Goal: Transaction & Acquisition: Purchase product/service

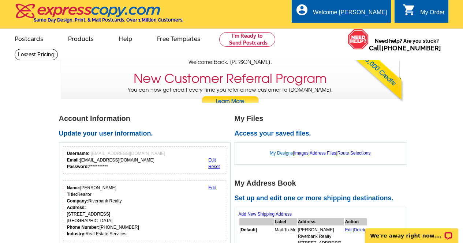
click at [283, 155] on link "My Designs" at bounding box center [281, 153] width 23 height 5
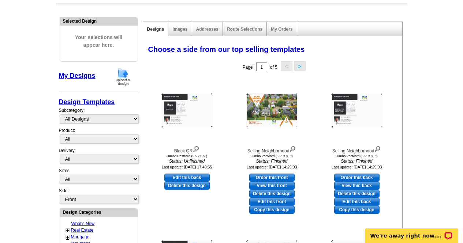
scroll to position [68, 0]
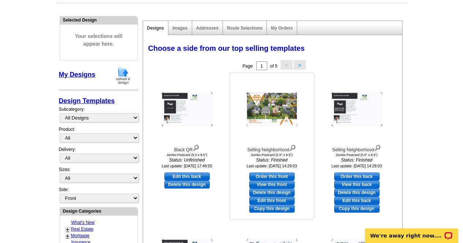
click at [282, 198] on link "Edit this front" at bounding box center [271, 201] width 45 height 8
select select "2"
select select "back"
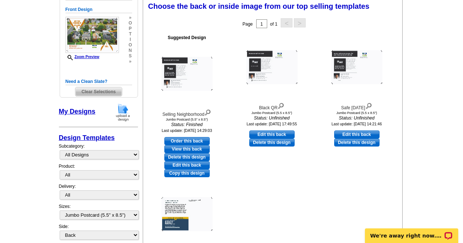
scroll to position [111, 0]
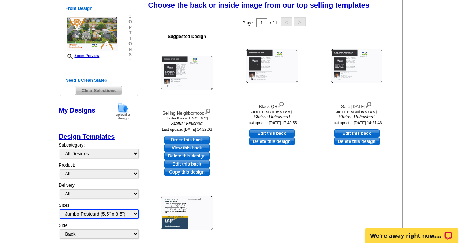
click at [136, 214] on select "All Jumbo Postcard (5.5" x 8.5") Regular Postcard (4.25" x 5.6") Panoramic Post…" at bounding box center [99, 214] width 79 height 9
click at [60, 210] on select "All Jumbo Postcard (5.5" x 8.5") Regular Postcard (4.25" x 5.6") Panoramic Post…" at bounding box center [99, 214] width 79 height 9
select select "2"
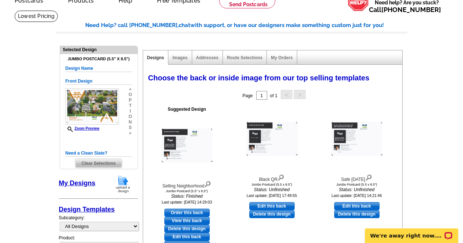
scroll to position [36, 0]
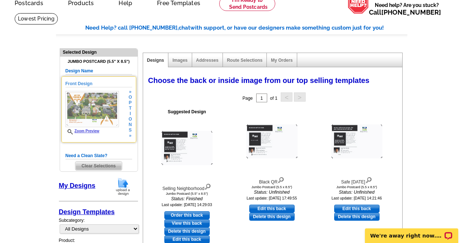
click at [129, 118] on span "o" at bounding box center [130, 119] width 3 height 5
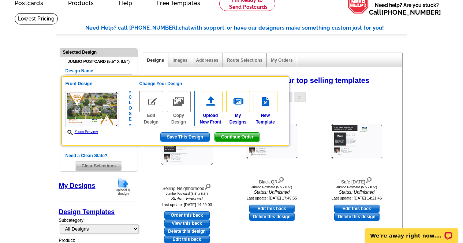
click at [157, 103] on img at bounding box center [151, 101] width 24 height 21
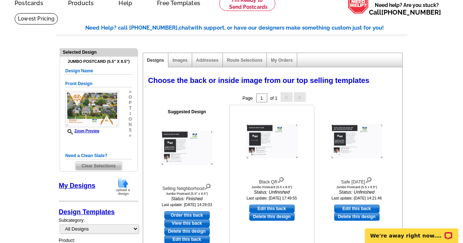
click at [274, 137] on img at bounding box center [271, 142] width 51 height 34
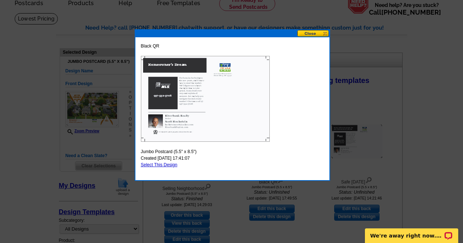
click at [175, 166] on link "Select This Design" at bounding box center [159, 165] width 37 height 5
select select "front"
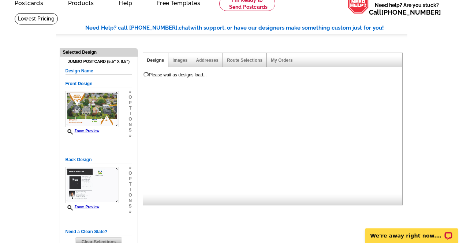
scroll to position [0, 0]
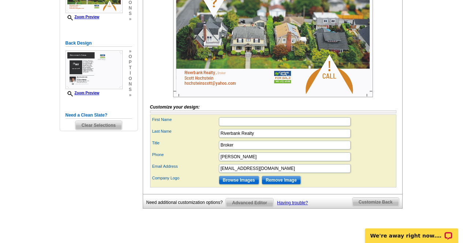
scroll to position [159, 0]
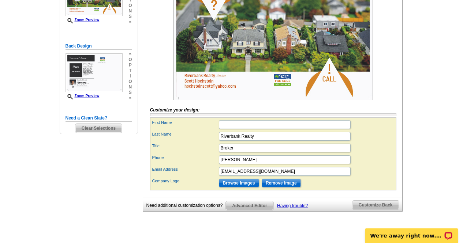
click at [325, 93] on img at bounding box center [273, 33] width 200 height 133
click at [326, 84] on img at bounding box center [273, 33] width 200 height 133
click at [327, 89] on img at bounding box center [273, 33] width 200 height 133
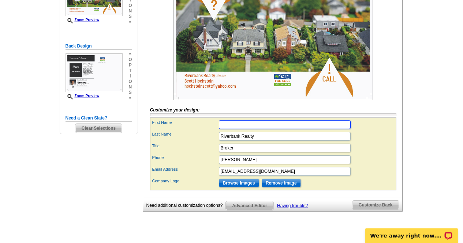
click at [241, 129] on input "First Name" at bounding box center [285, 124] width 132 height 9
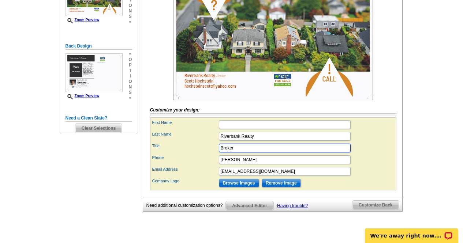
click at [235, 153] on input "Broker" at bounding box center [285, 148] width 132 height 9
drag, startPoint x: 243, startPoint y: 162, endPoint x: 198, endPoint y: 165, distance: 45.5
click at [198, 154] on div "Title Broker" at bounding box center [273, 148] width 243 height 12
click at [258, 164] on input "Scott Hochstein" at bounding box center [285, 160] width 132 height 9
type input "Scott Hochstein, Broker"
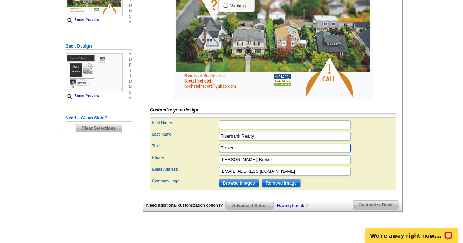
scroll to position [0, 0]
drag, startPoint x: 258, startPoint y: 162, endPoint x: 162, endPoint y: 161, distance: 96.3
click at [164, 154] on div "Title Broker" at bounding box center [273, 148] width 243 height 12
type input "937-532-5708"
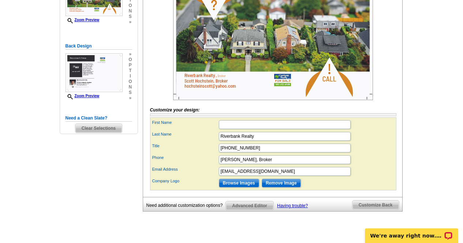
click at [190, 166] on div "Phone Scott Hochstein, Broker" at bounding box center [273, 160] width 243 height 12
drag, startPoint x: 255, startPoint y: 161, endPoint x: 208, endPoint y: 177, distance: 49.7
click at [208, 177] on div "First Name Last Name Riverbank Realty Title 937-532-5708 Phone Scott Hochstein,…" at bounding box center [273, 154] width 246 height 73
click at [377, 131] on div "First Name" at bounding box center [273, 125] width 243 height 12
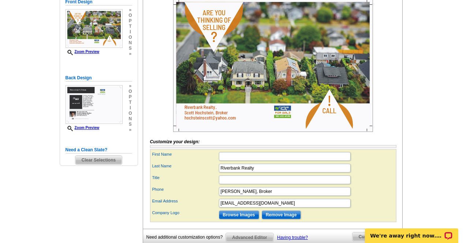
scroll to position [128, 0]
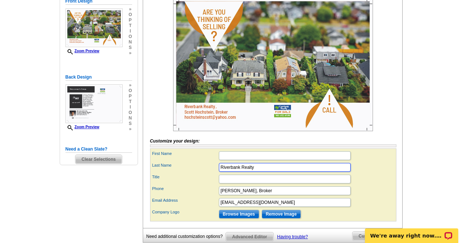
drag, startPoint x: 276, startPoint y: 181, endPoint x: 179, endPoint y: 194, distance: 97.2
click at [179, 194] on div "First Name Last Name Riverbank Realty Title" at bounding box center [273, 185] width 246 height 73
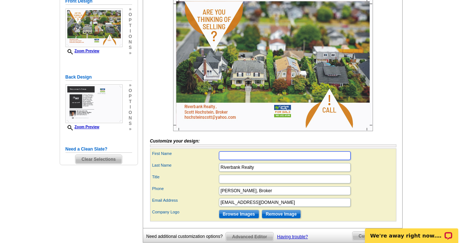
click at [232, 160] on input "First Name" at bounding box center [285, 156] width 132 height 9
paste input "Riverbank Realty"
type input "Riverbank Realty"
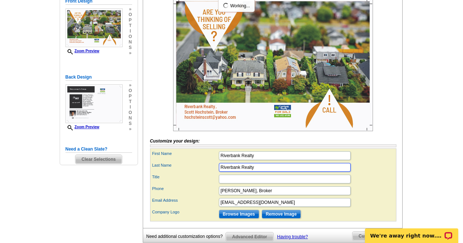
drag, startPoint x: 257, startPoint y: 180, endPoint x: 83, endPoint y: 213, distance: 176.6
click at [83, 213] on div "Need Help? call 800-260-5887, chat with support, or have our designers make som…" at bounding box center [231, 103] width 351 height 343
click at [190, 197] on div "Phone Scott Hochstein, Broker" at bounding box center [273, 191] width 243 height 12
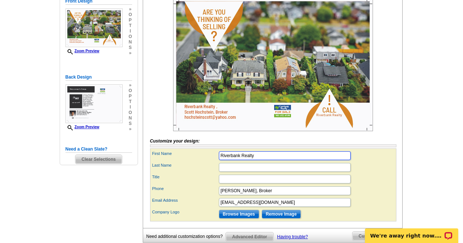
drag, startPoint x: 263, startPoint y: 170, endPoint x: 198, endPoint y: 191, distance: 68.1
click at [198, 191] on div "First Name Riverbank Realty Last Name Title" at bounding box center [273, 185] width 246 height 73
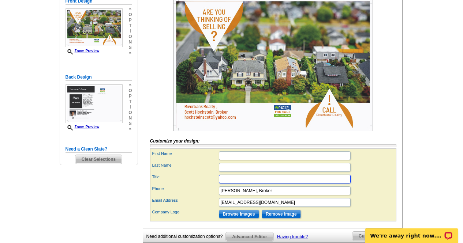
click at [229, 184] on input "Title" at bounding box center [285, 179] width 132 height 9
type input "Riverbank Realty"
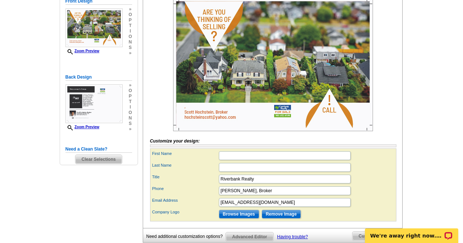
click at [199, 197] on div "Phone Scott Hochstein, Broker" at bounding box center [273, 191] width 243 height 12
drag, startPoint x: 269, startPoint y: 192, endPoint x: 209, endPoint y: 202, distance: 61.2
click at [209, 202] on div "First Name Last Name Title Riverbank Realty" at bounding box center [273, 185] width 246 height 73
click at [217, 197] on div "Phone Scott Hochstein, Broker" at bounding box center [273, 191] width 243 height 12
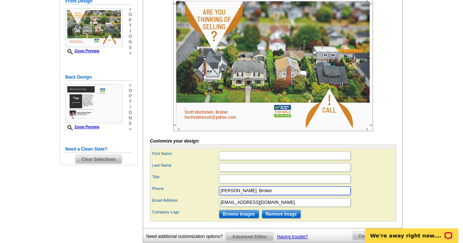
drag, startPoint x: 270, startPoint y: 205, endPoint x: 255, endPoint y: 205, distance: 14.6
click at [255, 196] on input "Scott Hochstein, Broker" at bounding box center [285, 191] width 132 height 9
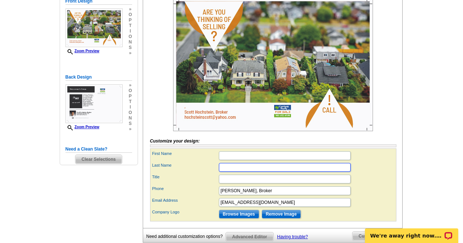
click at [249, 172] on input "Last Name" at bounding box center [285, 167] width 132 height 9
click at [224, 172] on input "Last Name" at bounding box center [285, 167] width 132 height 9
type input "Scott Hochstein"
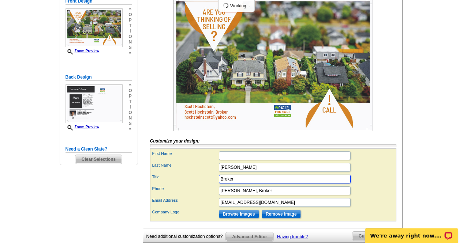
type input "Broker"
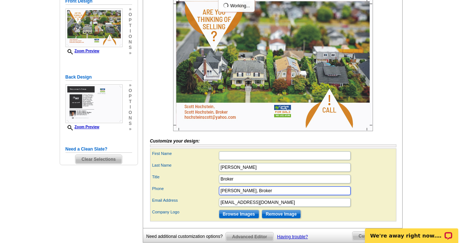
drag, startPoint x: 279, startPoint y: 204, endPoint x: 158, endPoint y: 208, distance: 120.9
click at [158, 197] on div "Phone Scott Hochstein, Broker" at bounding box center [273, 191] width 243 height 12
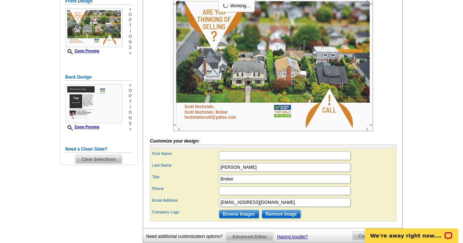
click at [196, 197] on div "Phone" at bounding box center [273, 191] width 243 height 12
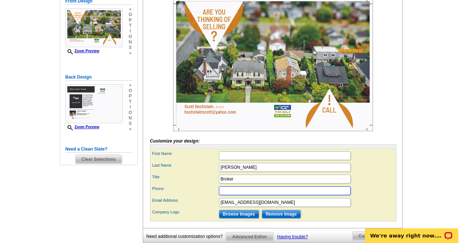
click at [229, 196] on input "Phone" at bounding box center [285, 191] width 132 height 9
type input "937-5332-5708"
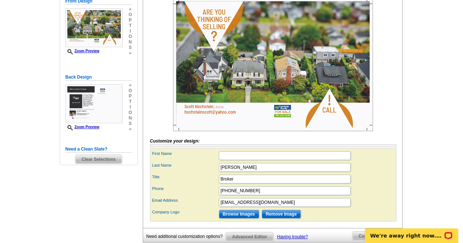
click at [177, 216] on label "Company Logo" at bounding box center [185, 212] width 66 height 6
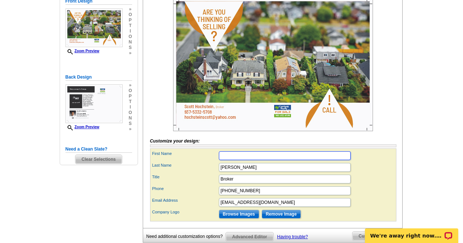
click at [235, 160] on input "First Name" at bounding box center [285, 156] width 132 height 9
click at [208, 174] on div "Last Name Scott Hochstein" at bounding box center [273, 168] width 243 height 12
click at [257, 160] on input "Riverbank Realty" at bounding box center [285, 156] width 132 height 9
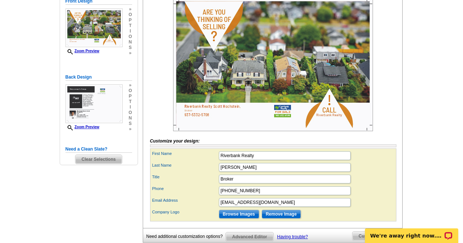
click at [214, 174] on div "Last Name Scott Hochstein" at bounding box center [273, 168] width 243 height 12
click at [264, 160] on input "Riverbank Realty" at bounding box center [285, 156] width 132 height 9
type input "Riverbank Realty"
drag, startPoint x: 258, startPoint y: 167, endPoint x: 198, endPoint y: 176, distance: 61.1
click at [198, 176] on div "First Name Riverbank Realty Last Name Scott Hochstein Title Broker Phone 937-53…" at bounding box center [273, 185] width 246 height 73
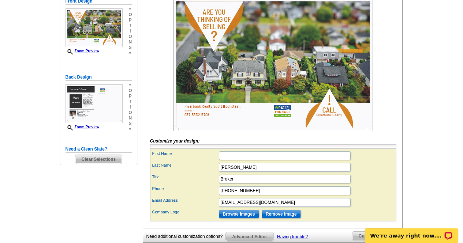
click at [201, 169] on label "Last Name" at bounding box center [185, 166] width 66 height 6
click at [219, 172] on input "Scott Hochstein" at bounding box center [285, 167] width 132 height 9
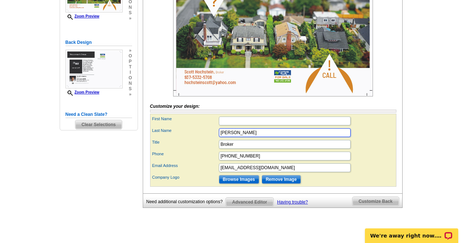
scroll to position [162, 0]
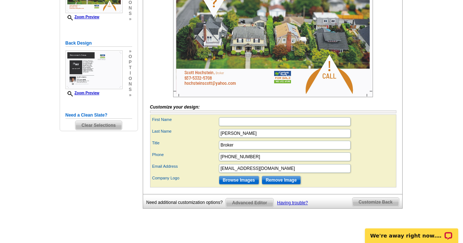
click at [263, 208] on span "Advanced Editor" at bounding box center [249, 203] width 47 height 9
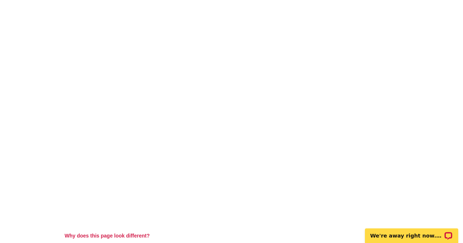
scroll to position [155, 0]
drag, startPoint x: 466, startPoint y: 72, endPoint x: 467, endPoint y: 132, distance: 59.3
click at [463, 132] on html "Welcome back [PERSON_NAME] My Account Logout local_phone Same Day Design, Print…" at bounding box center [231, 150] width 463 height 611
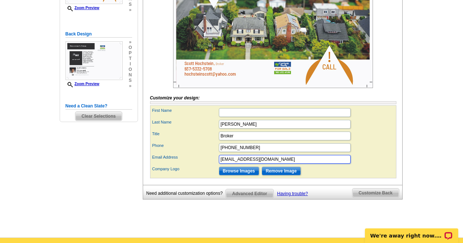
drag, startPoint x: 278, startPoint y: 168, endPoint x: 161, endPoint y: 177, distance: 117.1
click at [161, 165] on div "Email Address hochsteinscott@yahoo.com" at bounding box center [273, 160] width 243 height 12
drag, startPoint x: 259, startPoint y: 161, endPoint x: 183, endPoint y: 152, distance: 77.2
click at [183, 152] on div "First Name Last Name Scott Hochstein Title Broker Phone 937-5332-5708 Email Add…" at bounding box center [273, 141] width 246 height 73
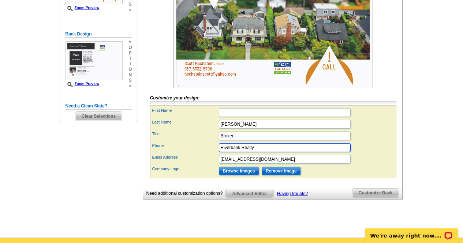
type input "Riverbank Realty"
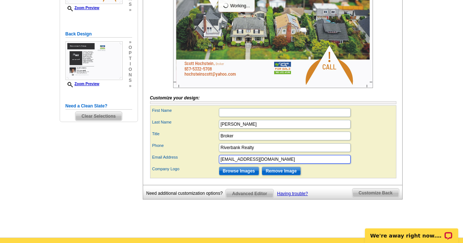
drag, startPoint x: 275, startPoint y: 171, endPoint x: 136, endPoint y: 165, distance: 139.3
click at [136, 165] on div "Need Help? call 800-260-5887, chat with support, or have our designers make som…" at bounding box center [231, 60] width 351 height 343
type input "937-532-5708"
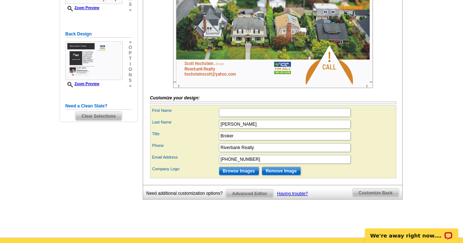
click at [181, 154] on div "Phone Riverbank Realty" at bounding box center [273, 148] width 243 height 12
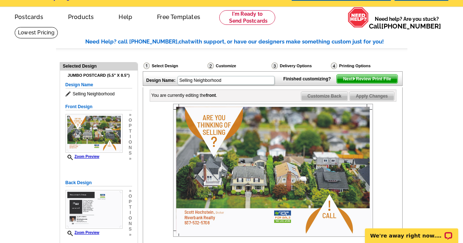
scroll to position [21, 0]
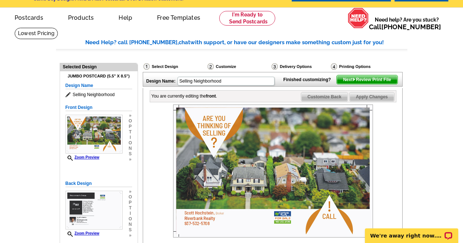
click at [352, 84] on span "Next Review Print File" at bounding box center [367, 79] width 60 height 9
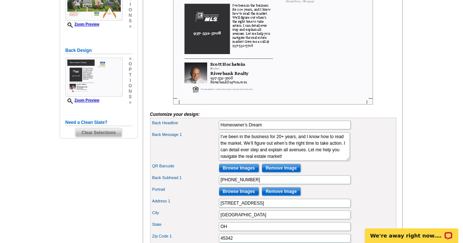
scroll to position [153, 0]
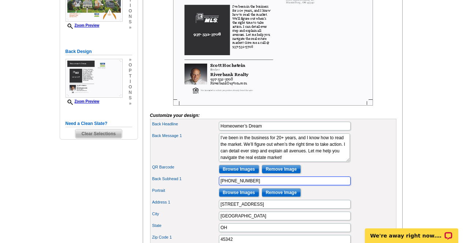
drag, startPoint x: 257, startPoint y: 196, endPoint x: 169, endPoint y: 208, distance: 88.3
click at [169, 209] on div "Back Headline Homeowner’s Dream Back Message 1 I’ve been in the business for 20…" at bounding box center [273, 206] width 246 height 175
click at [172, 199] on div "Portrait Browse Images Remove Image" at bounding box center [273, 193] width 243 height 12
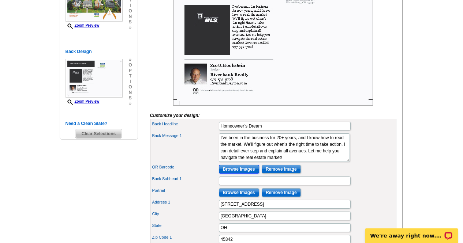
click at [243, 174] on input "Browse Images" at bounding box center [239, 169] width 40 height 9
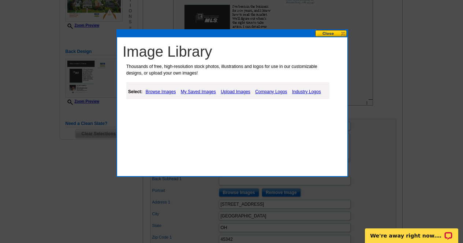
click at [168, 92] on link "Browse Images" at bounding box center [161, 92] width 34 height 9
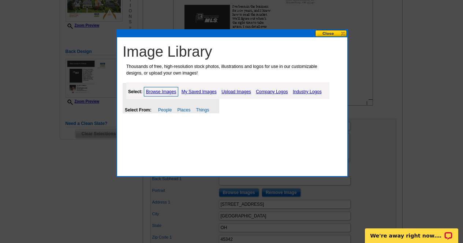
click at [335, 32] on button at bounding box center [331, 33] width 32 height 7
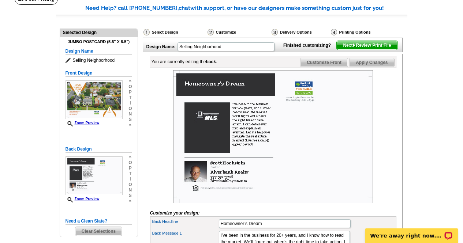
scroll to position [53, 0]
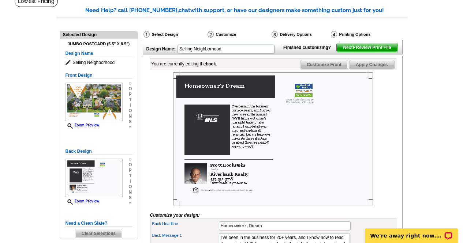
click at [387, 52] on span "Next Review Print File" at bounding box center [367, 47] width 60 height 9
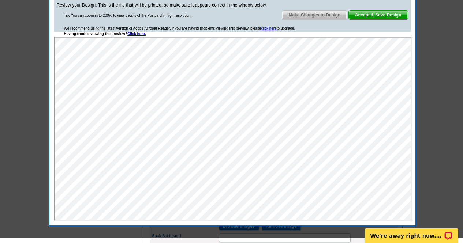
scroll to position [100, 0]
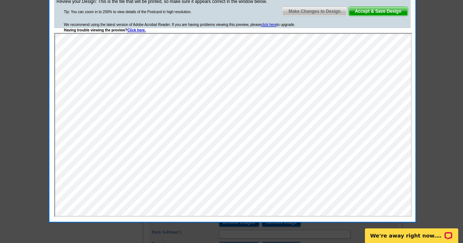
click at [395, 13] on span "Accept & Save Design" at bounding box center [378, 11] width 59 height 9
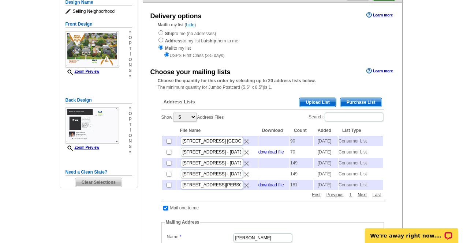
scroll to position [75, 0]
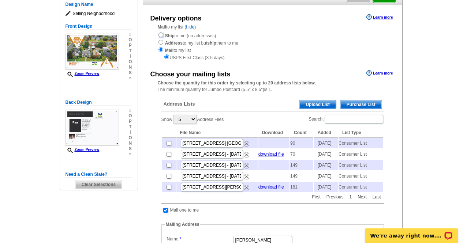
click at [162, 37] on input "radio" at bounding box center [161, 35] width 5 height 5
radio input "true"
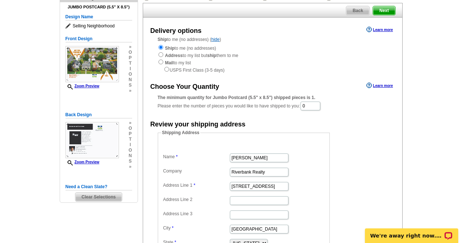
scroll to position [60, 0]
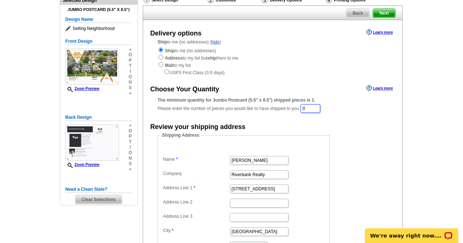
drag, startPoint x: 314, startPoint y: 106, endPoint x: 278, endPoint y: 119, distance: 38.1
click at [278, 119] on div "Choose Your Quantity Learn more The minimum quantity for Jumbo Postcard (5.5" x…" at bounding box center [272, 178] width 259 height 191
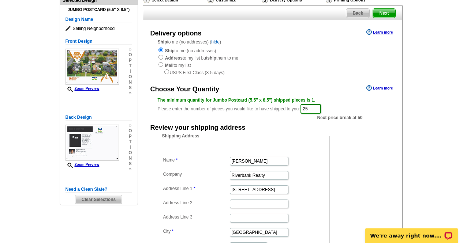
click at [282, 130] on div "Review your shipping address" at bounding box center [272, 127] width 259 height 11
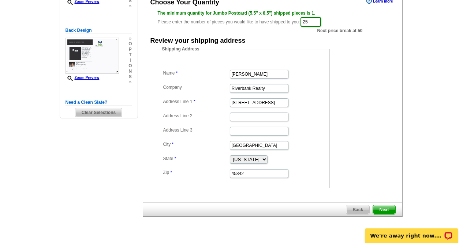
scroll to position [147, 0]
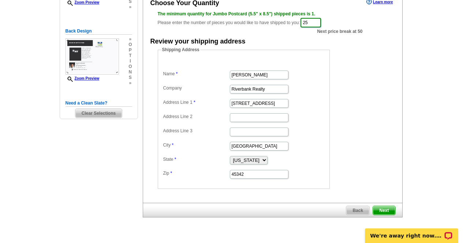
drag, startPoint x: 320, startPoint y: 26, endPoint x: 258, endPoint y: 24, distance: 61.9
click at [258, 24] on div "The minimum quantity for Jumbo Postcard (5.5" x 8.5") shipped pieces is 1. Plea…" at bounding box center [273, 20] width 230 height 18
type input "50"
click at [386, 212] on span "Next" at bounding box center [384, 210] width 22 height 9
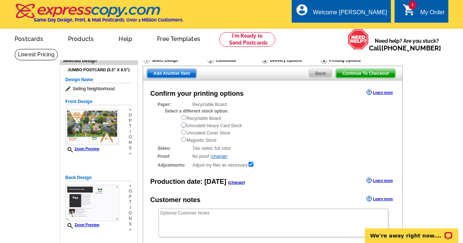
click at [184, 127] on input "radio" at bounding box center [183, 125] width 5 height 5
radio input "true"
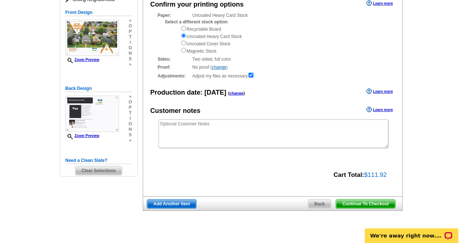
scroll to position [89, 0]
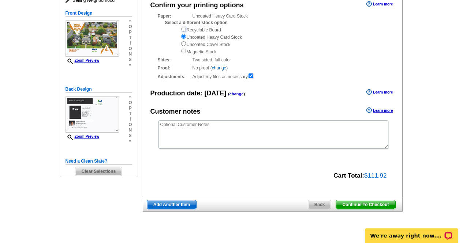
click at [184, 29] on input "radio" at bounding box center [183, 29] width 5 height 5
radio input "true"
click at [185, 44] on input "radio" at bounding box center [183, 43] width 5 height 5
radio input "true"
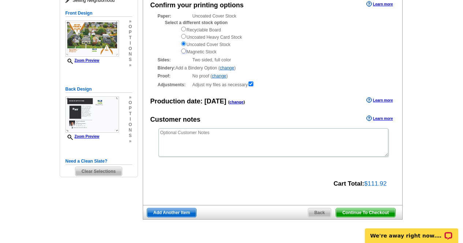
click at [184, 52] on input "radio" at bounding box center [183, 51] width 5 height 5
radio input "true"
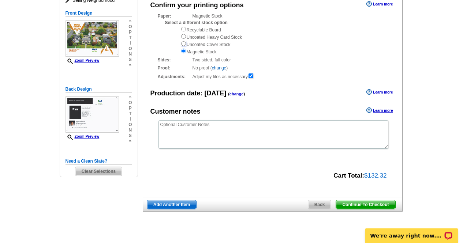
click at [184, 42] on input "radio" at bounding box center [183, 43] width 5 height 5
radio input "true"
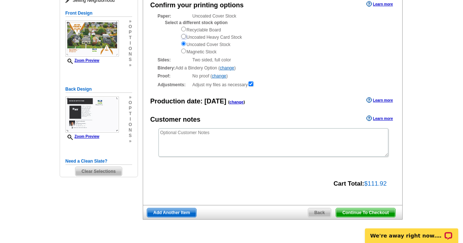
click at [185, 39] on input "radio" at bounding box center [183, 36] width 5 height 5
radio input "true"
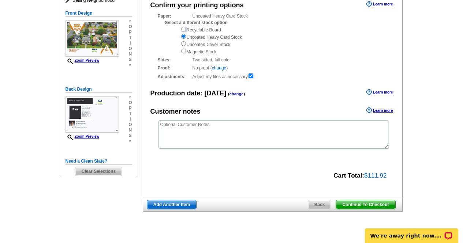
click at [185, 31] on input "radio" at bounding box center [183, 29] width 5 height 5
radio input "true"
click at [186, 36] on div "Recyclable Board Uncoated Heavy Card Stock Uncoated Cover Stock Magnetic Stock" at bounding box center [283, 40] width 207 height 29
click at [185, 39] on input "radio" at bounding box center [183, 36] width 5 height 5
radio input "true"
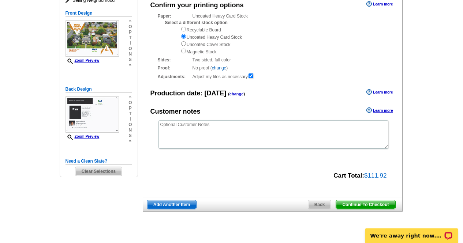
click at [383, 206] on span "Continue To Checkout" at bounding box center [365, 205] width 59 height 9
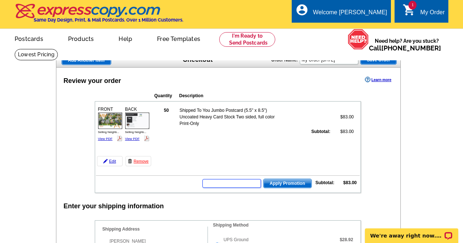
click at [248, 186] on input "text" at bounding box center [231, 183] width 59 height 9
type input "sms2510w"
click at [271, 183] on span "Apply Promotion" at bounding box center [288, 183] width 48 height 9
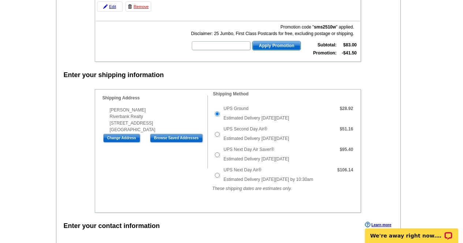
scroll to position [153, 0]
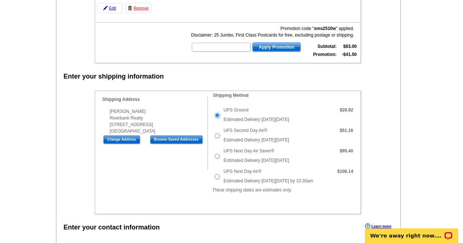
click at [217, 116] on input "UPS Ground" at bounding box center [217, 115] width 5 height 5
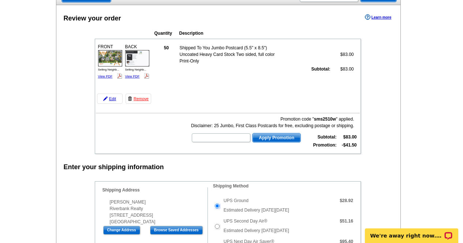
scroll to position [0, 0]
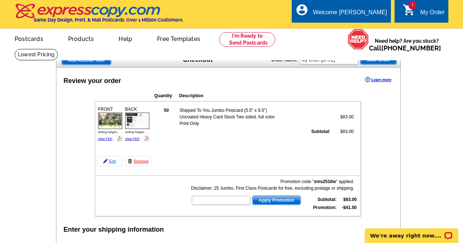
click at [111, 164] on link "Edit" at bounding box center [110, 161] width 26 height 10
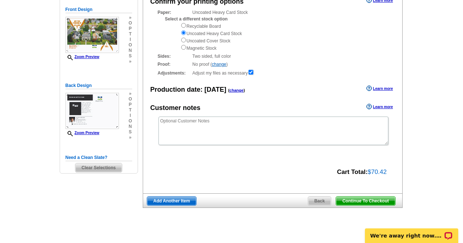
scroll to position [125, 0]
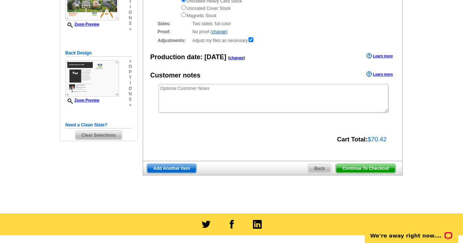
click at [325, 172] on span "Back" at bounding box center [319, 168] width 23 height 9
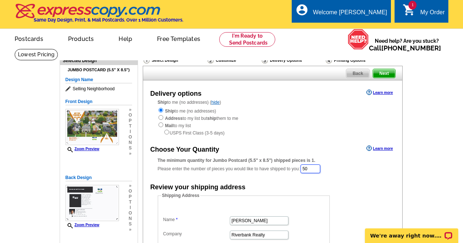
drag, startPoint x: 317, startPoint y: 171, endPoint x: 275, endPoint y: 179, distance: 43.0
click at [275, 179] on div "Choose Your Quantity Learn more The minimum quantity for Jumbo Postcard (5.5" x…" at bounding box center [272, 239] width 259 height 191
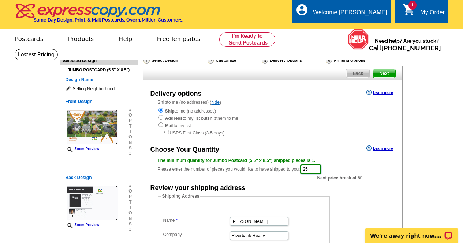
type input "25"
click at [378, 183] on div "Choose Your Quantity Learn more The minimum quantity for Jumbo Postcard (5.5" x…" at bounding box center [272, 240] width 259 height 192
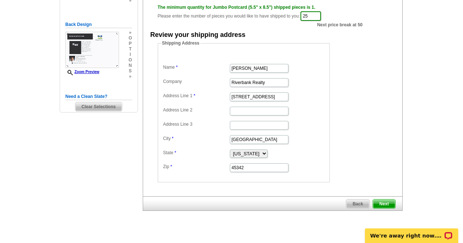
scroll to position [208, 0]
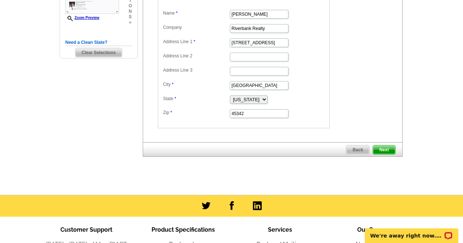
click at [391, 151] on span "Next" at bounding box center [384, 150] width 22 height 9
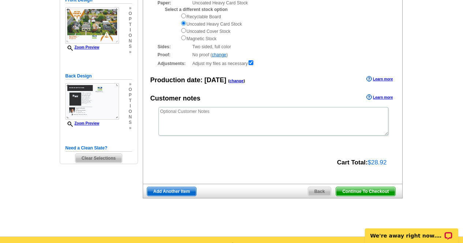
scroll to position [103, 0]
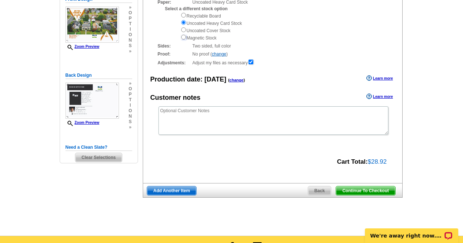
click at [183, 37] on input "radio" at bounding box center [183, 37] width 5 height 5
radio input "true"
click at [184, 24] on input "radio" at bounding box center [183, 22] width 5 height 5
radio input "true"
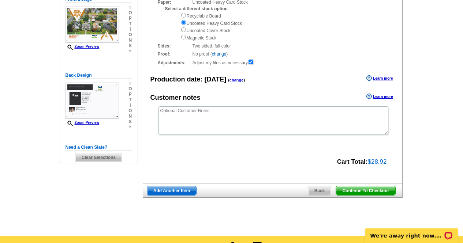
click at [374, 191] on span "Continue To Checkout" at bounding box center [365, 191] width 59 height 9
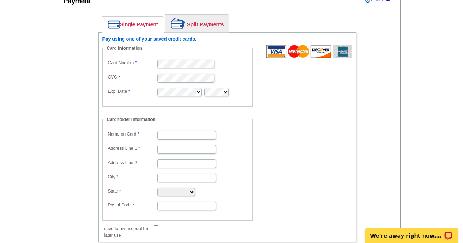
scroll to position [507, 0]
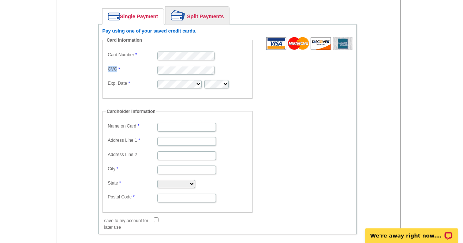
click at [201, 61] on dl "Card Number CVC Exp. Date" at bounding box center [177, 70] width 143 height 40
click at [198, 128] on input "Name on Card" at bounding box center [186, 127] width 59 height 9
type input "[PERSON_NAME]"
click at [186, 138] on input "Address Line 1" at bounding box center [186, 141] width 59 height 9
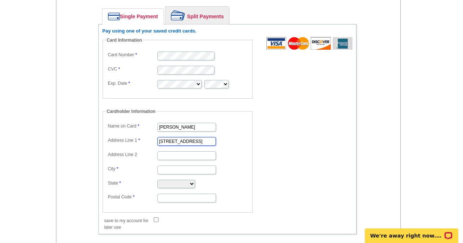
type input "[STREET_ADDRESS]"
type input "Miamisburg"
click at [182, 185] on select "Alabama Alaska Arizona Arkansas California Colorado Connecticut District of Col…" at bounding box center [176, 184] width 38 height 8
select select "OH"
click at [157, 180] on select "Alabama Alaska Arizona Arkansas California Colorado Connecticut District of Col…" at bounding box center [176, 184] width 38 height 8
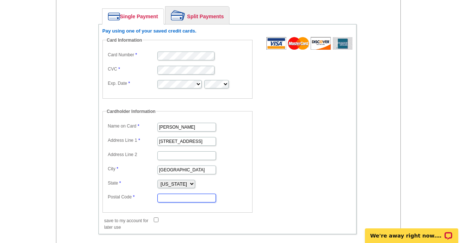
click at [168, 197] on input "Postal Code" at bounding box center [186, 198] width 59 height 9
type input "45342"
click at [195, 221] on dd at bounding box center [181, 219] width 157 height 7
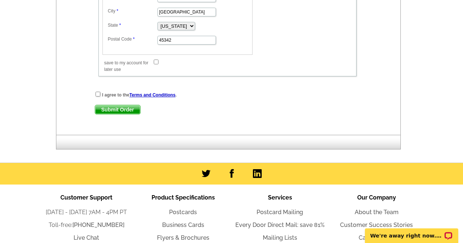
scroll to position [671, 0]
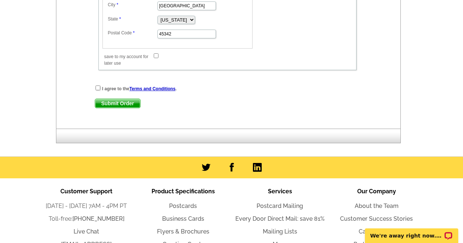
click at [155, 57] on input "save to my account for later use" at bounding box center [156, 55] width 5 height 5
checkbox input "true"
click at [98, 87] on input "checkbox" at bounding box center [98, 88] width 5 height 5
checkbox input "true"
click at [112, 101] on span "Submit Order" at bounding box center [117, 103] width 45 height 9
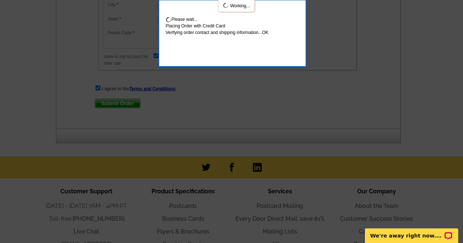
scroll to position [711, 0]
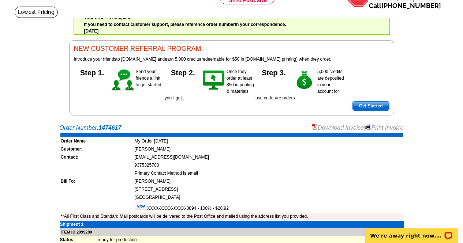
scroll to position [26, 0]
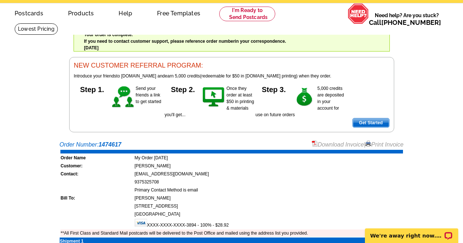
click at [386, 125] on span "Get Started" at bounding box center [371, 123] width 36 height 9
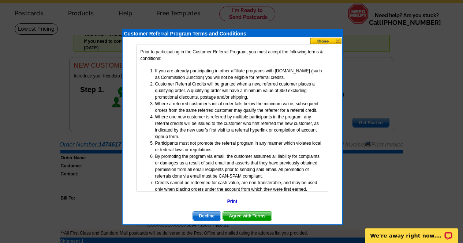
click at [250, 214] on span "Agree with Terms" at bounding box center [247, 216] width 49 height 9
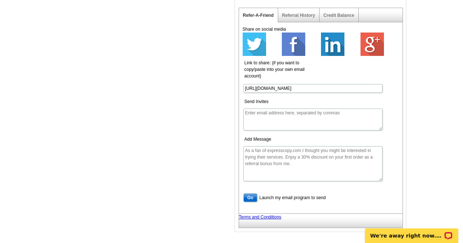
click at [301, 13] on div "Referral History" at bounding box center [298, 15] width 41 height 14
click at [301, 15] on link "Referral History" at bounding box center [298, 15] width 33 height 5
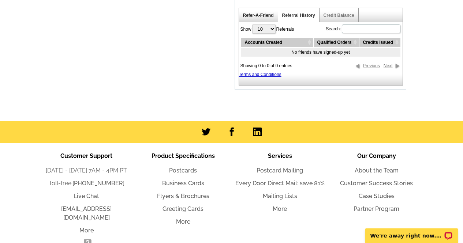
click at [270, 16] on link "Refer-A-Friend" at bounding box center [258, 15] width 31 height 5
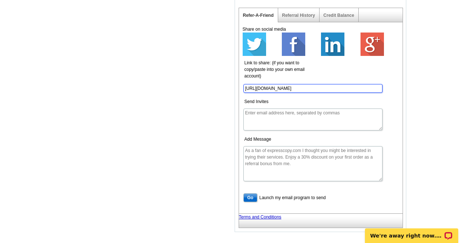
click at [279, 88] on input "[URL][DOMAIN_NAME]" at bounding box center [312, 88] width 139 height 9
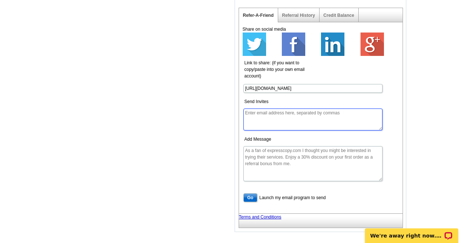
click at [301, 121] on textarea "Send Invites" at bounding box center [312, 120] width 139 height 22
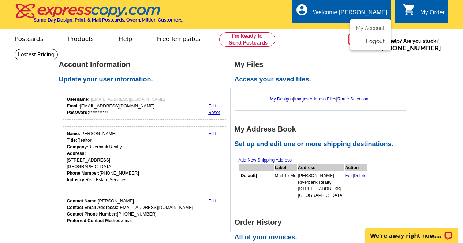
click at [375, 41] on link "Logout" at bounding box center [375, 41] width 19 height 7
